Goal: Obtain resource: Download file/media

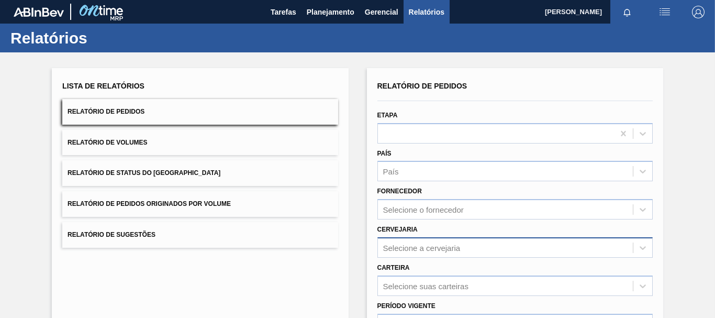
scroll to position [105, 0]
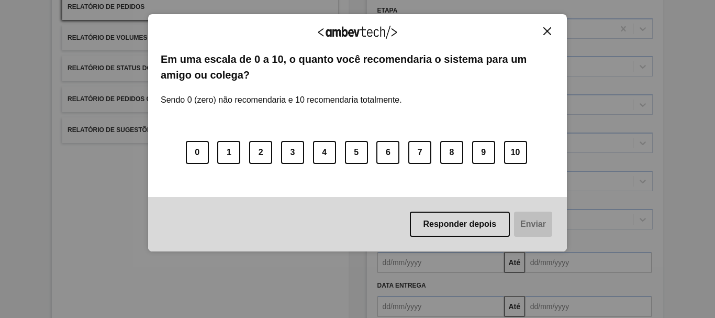
click at [555, 33] on div "Agradecemos seu feedback! Em uma escala de 0 a 10, o quanto você recomendaria o…" at bounding box center [357, 133] width 419 height 238
click at [547, 35] on button "Close" at bounding box center [547, 31] width 14 height 9
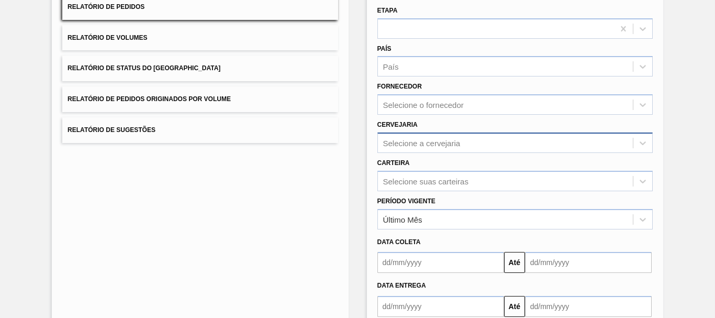
click at [401, 140] on div "Selecione a cervejaria" at bounding box center [421, 142] width 77 height 9
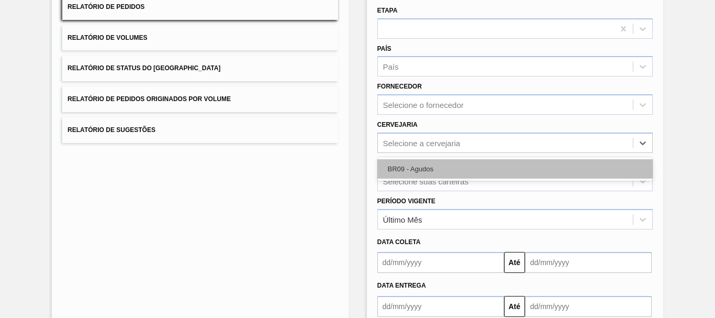
click at [434, 161] on div "BR09 - Agudos" at bounding box center [514, 168] width 275 height 19
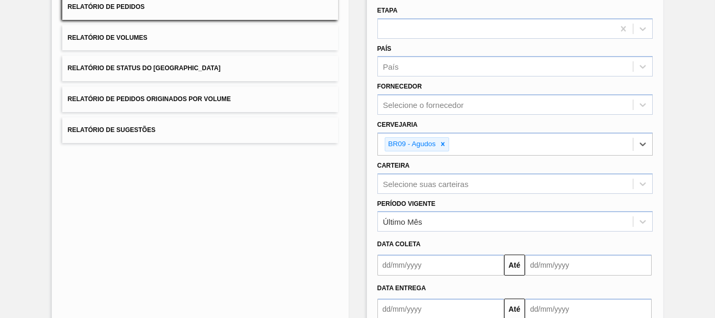
click at [435, 234] on div "Data coleta" at bounding box center [515, 243] width 284 height 18
click at [434, 206] on label "Período Vigente" at bounding box center [406, 203] width 58 height 7
click at [384, 217] on Vigente "Período Vigente" at bounding box center [383, 221] width 1 height 9
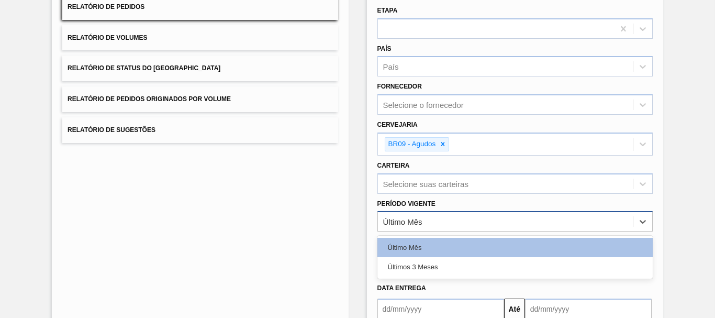
click at [438, 222] on div "Último Mês" at bounding box center [505, 221] width 255 height 15
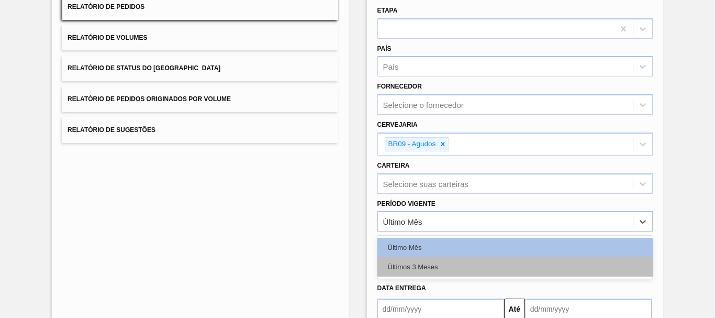
click at [434, 266] on div "Últimos 3 Meses" at bounding box center [514, 266] width 275 height 19
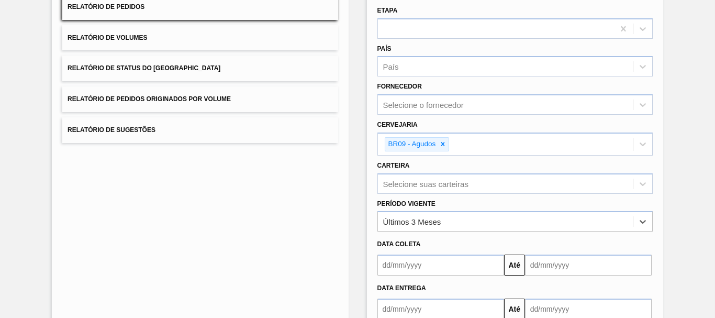
scroll to position [170, 0]
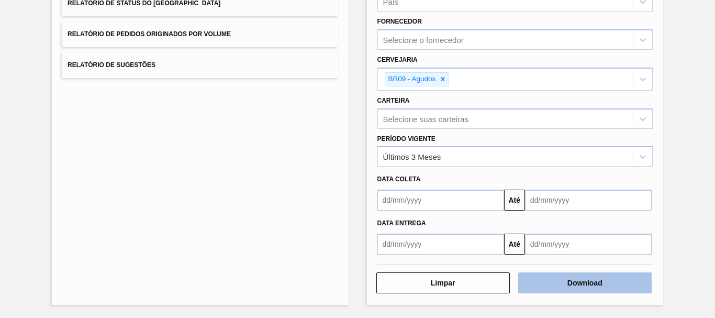
click at [559, 279] on button "Download" at bounding box center [584, 282] width 133 height 21
click at [566, 274] on button "Download" at bounding box center [584, 282] width 133 height 21
